Goal: Find specific page/section: Find specific page/section

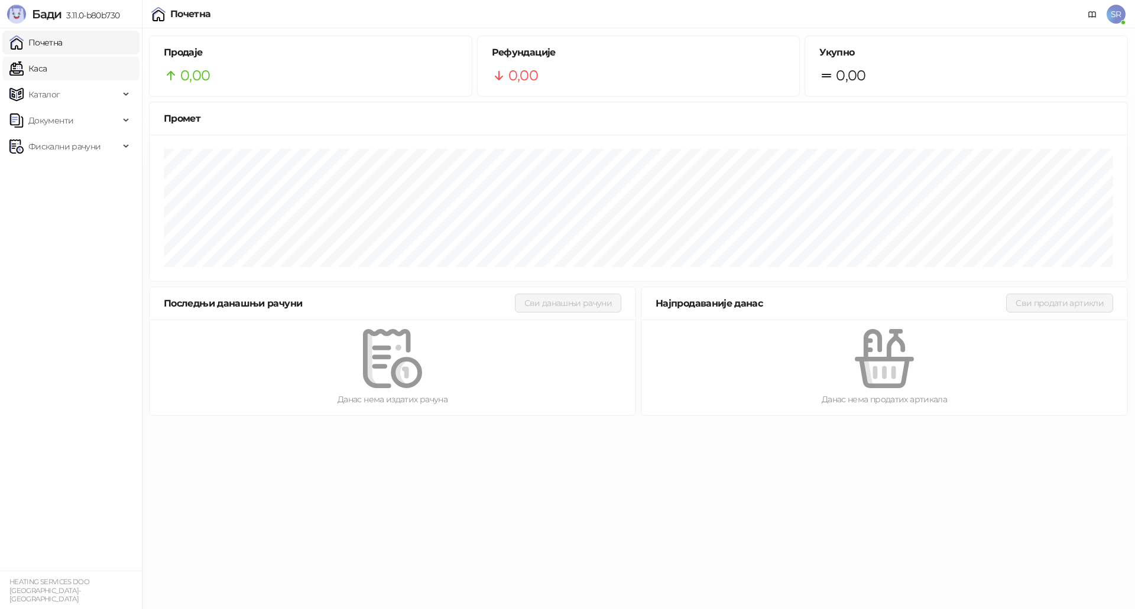
click at [47, 72] on link "Каса" at bounding box center [27, 69] width 37 height 24
